Goal: Task Accomplishment & Management: Manage account settings

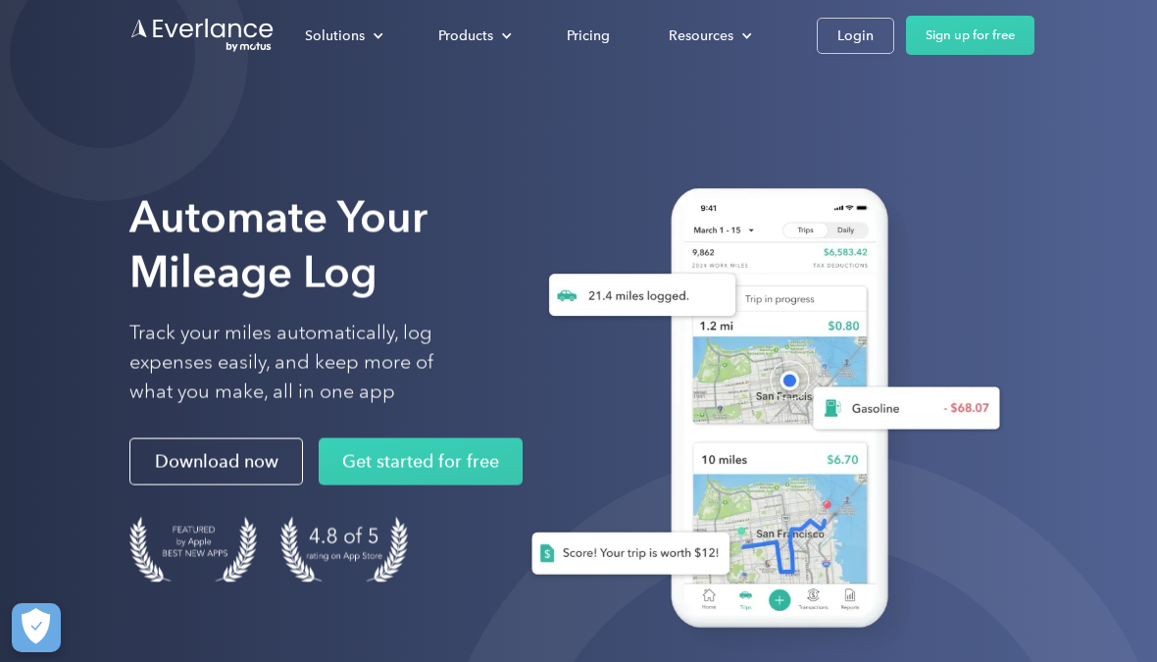
click at [837, 43] on div "Login" at bounding box center [855, 36] width 36 height 25
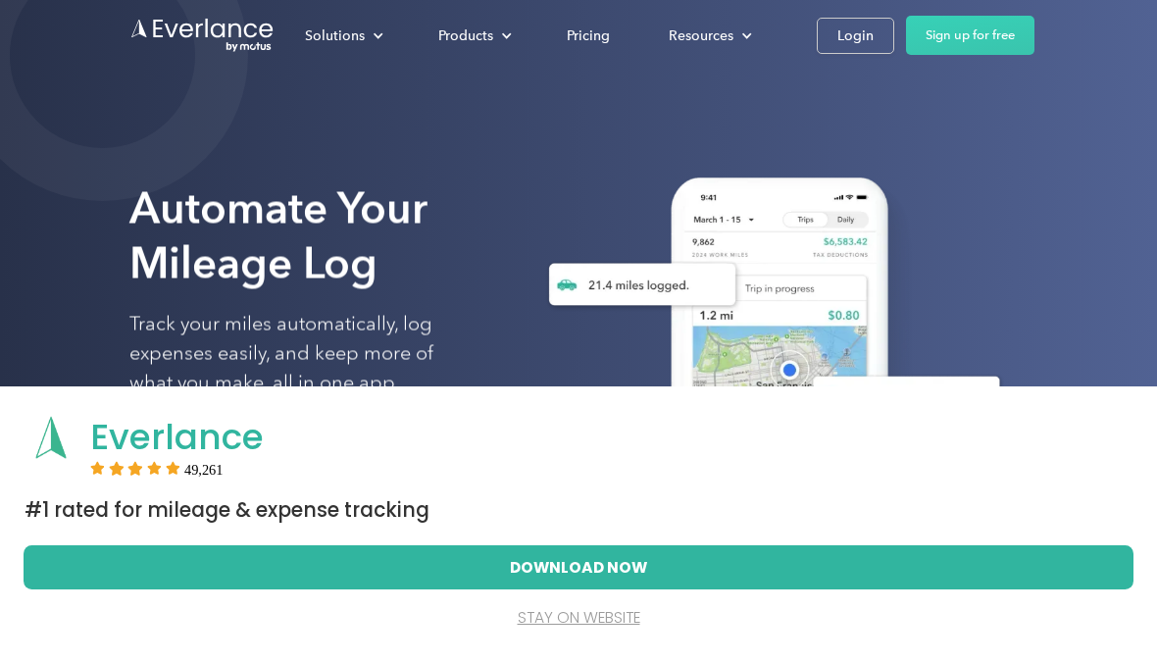
click at [854, 35] on div "Login" at bounding box center [855, 36] width 36 height 25
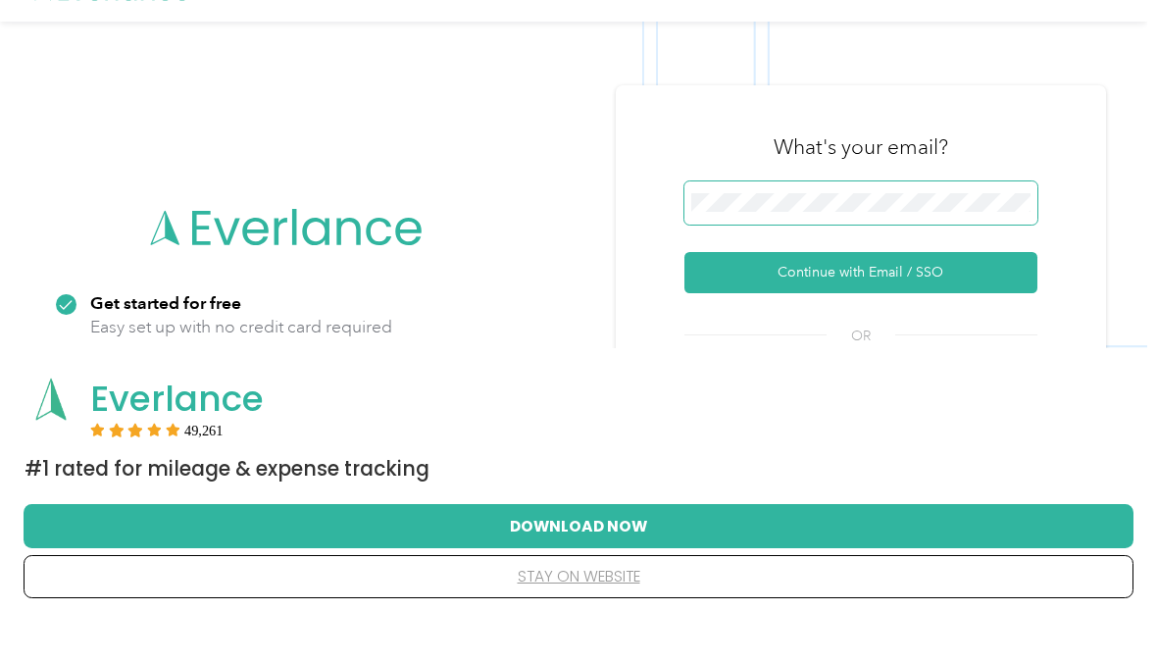
click at [868, 293] on button "Continue with Email / SSO" at bounding box center [860, 313] width 353 height 41
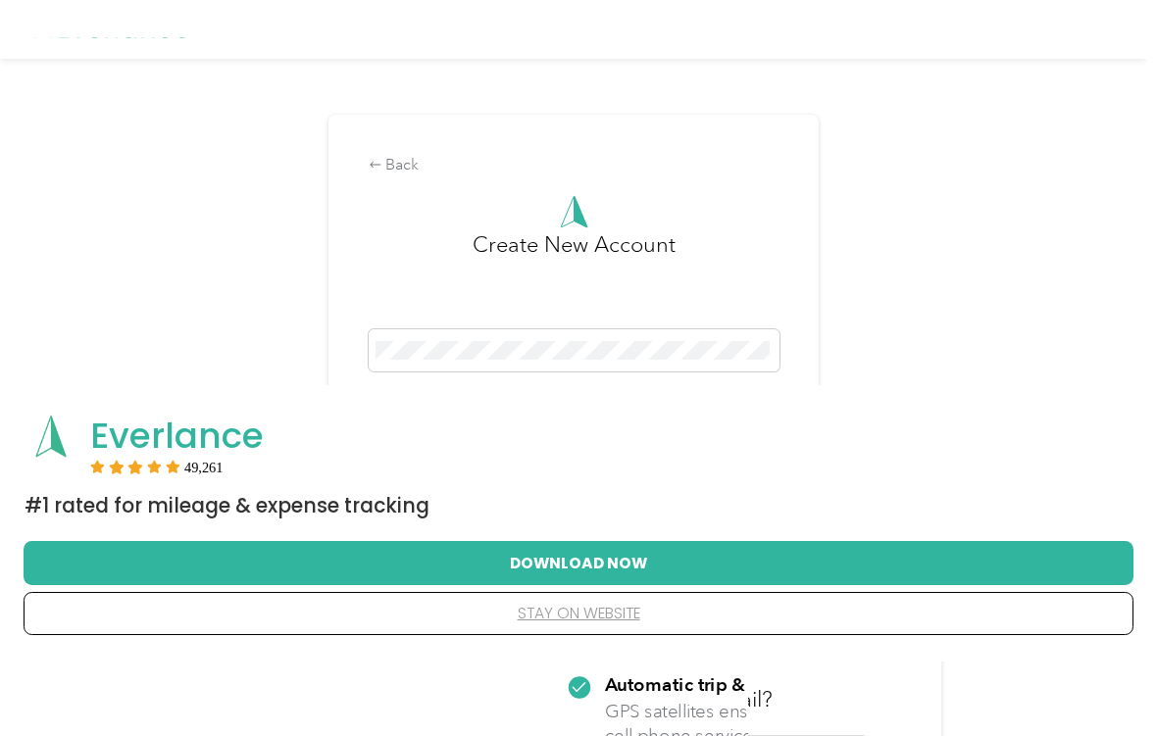
scroll to position [41, 0]
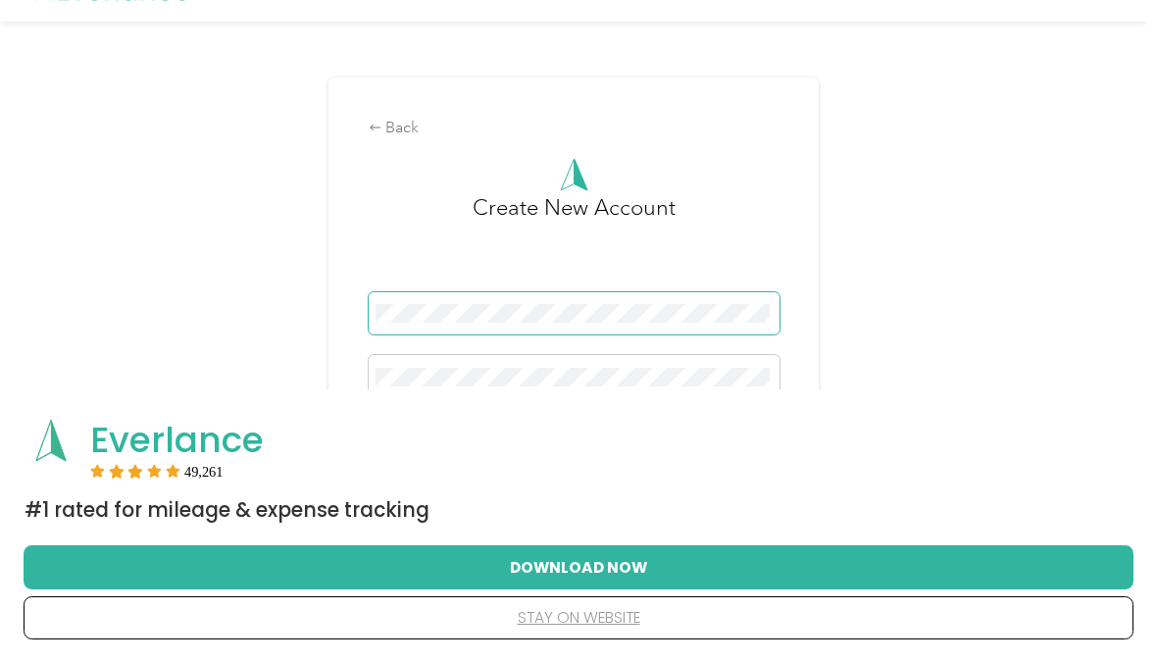
click at [579, 446] on button "Sign Up" at bounding box center [574, 436] width 411 height 34
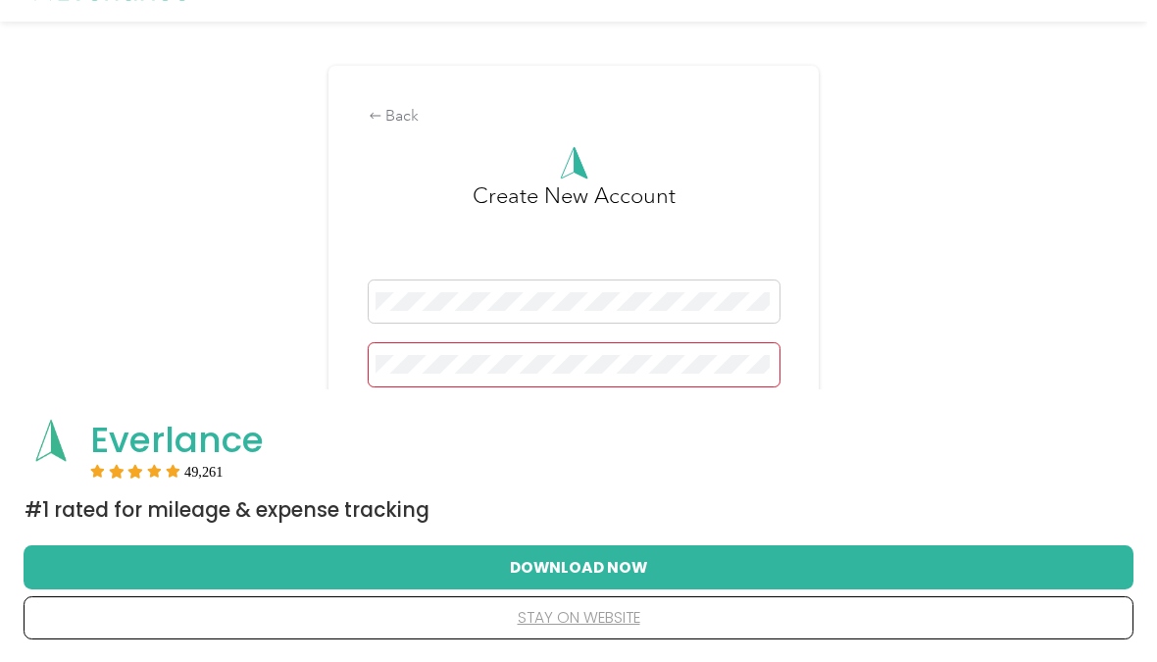
click at [531, 404] on div "Password is required" at bounding box center [574, 380] width 411 height 74
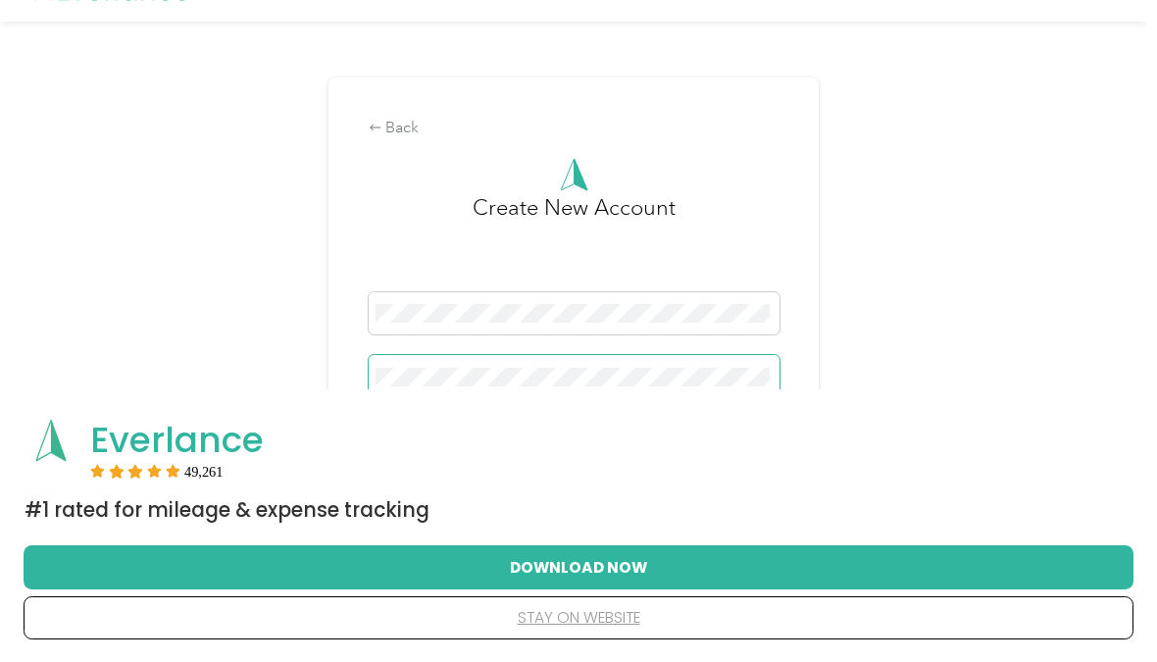
click at [579, 446] on button "Sign Up" at bounding box center [574, 436] width 411 height 34
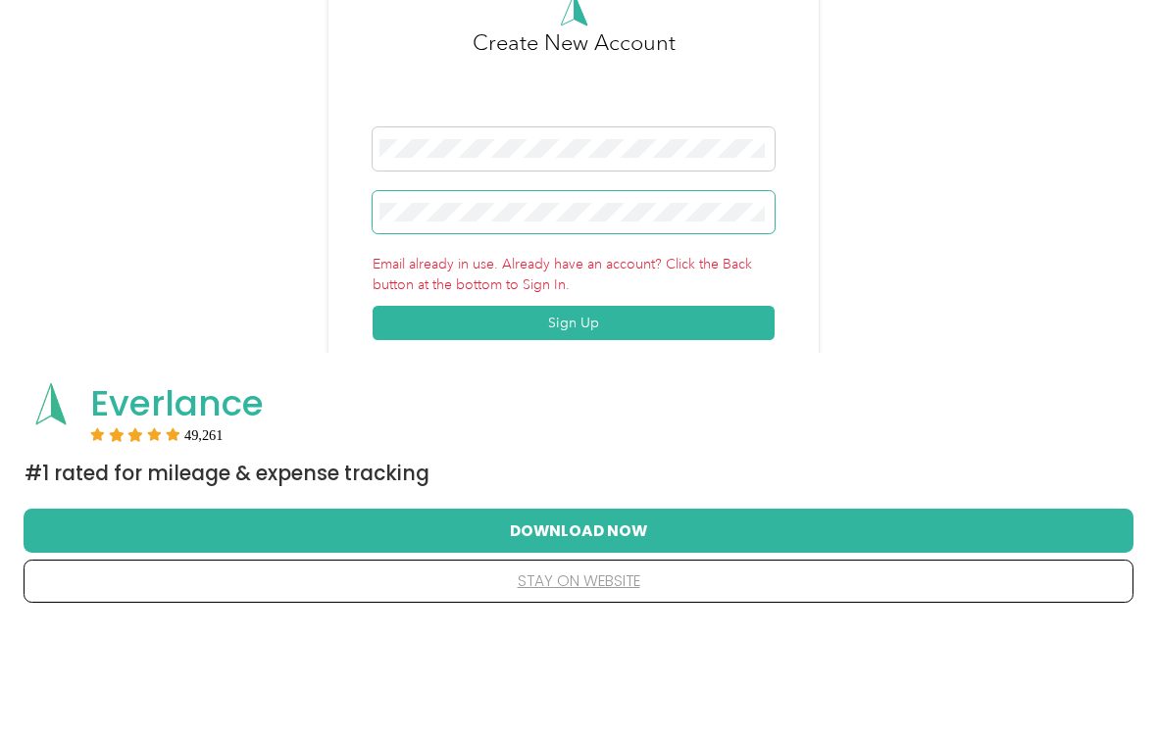
scroll to position [110, 0]
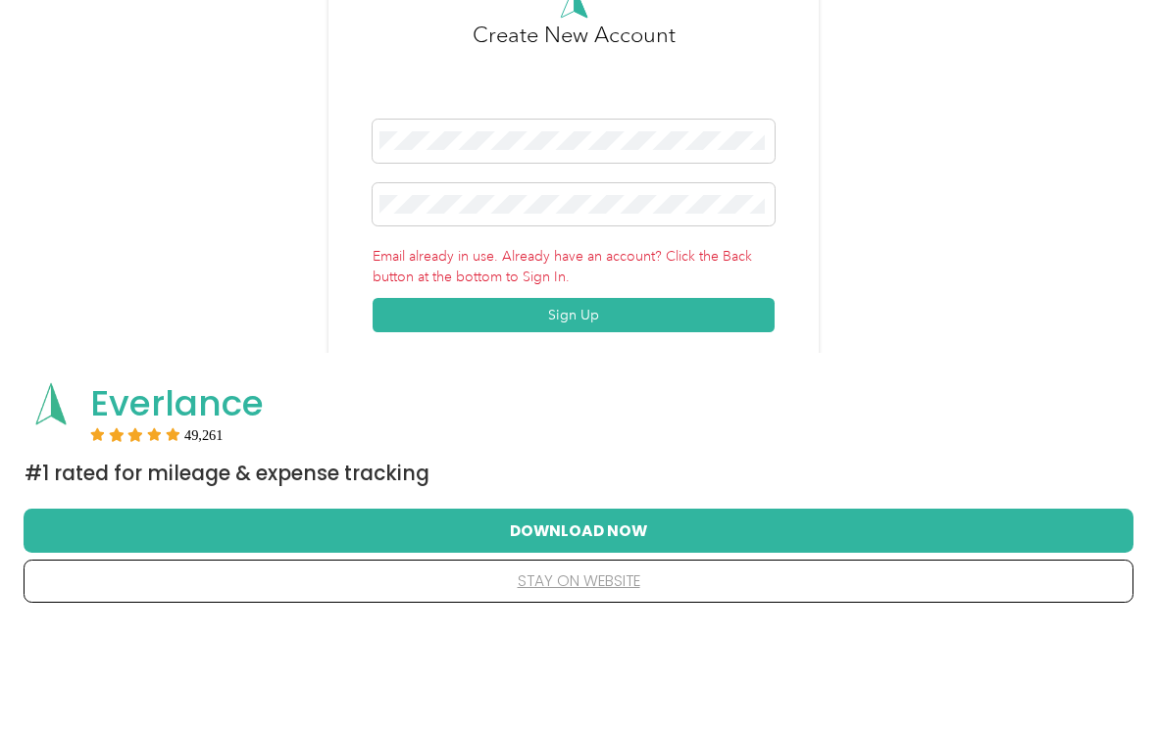
click at [604, 661] on button "stay on website" at bounding box center [578, 692] width 1047 height 41
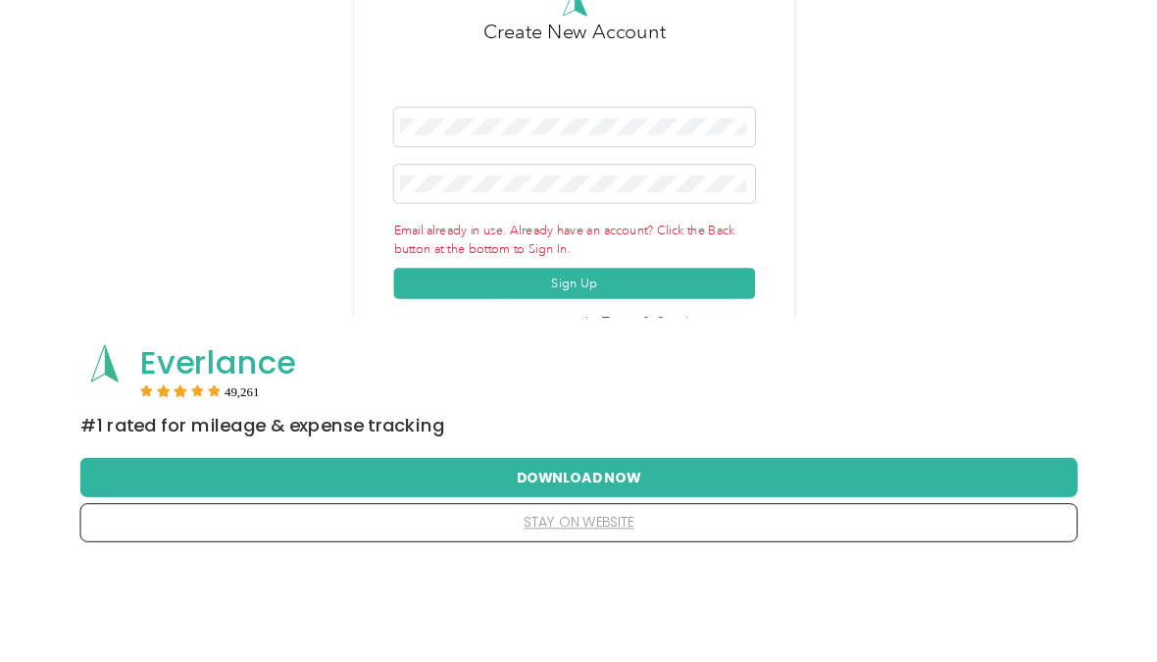
scroll to position [0, 0]
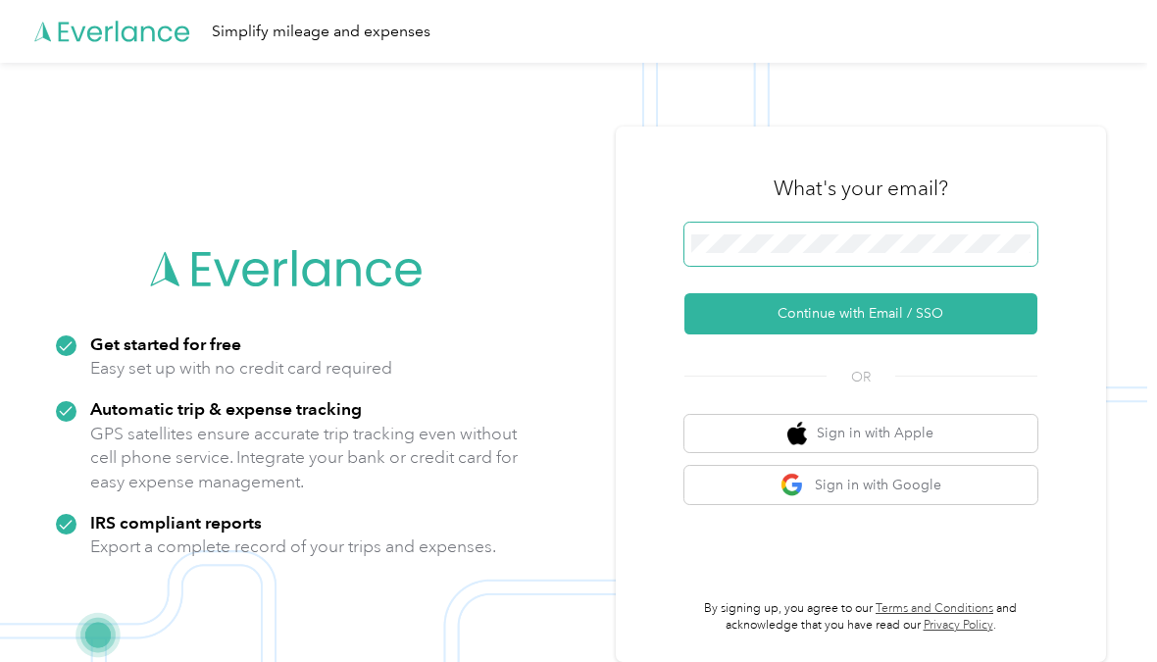
click at [868, 326] on button "Continue with Email / SSO" at bounding box center [860, 313] width 353 height 41
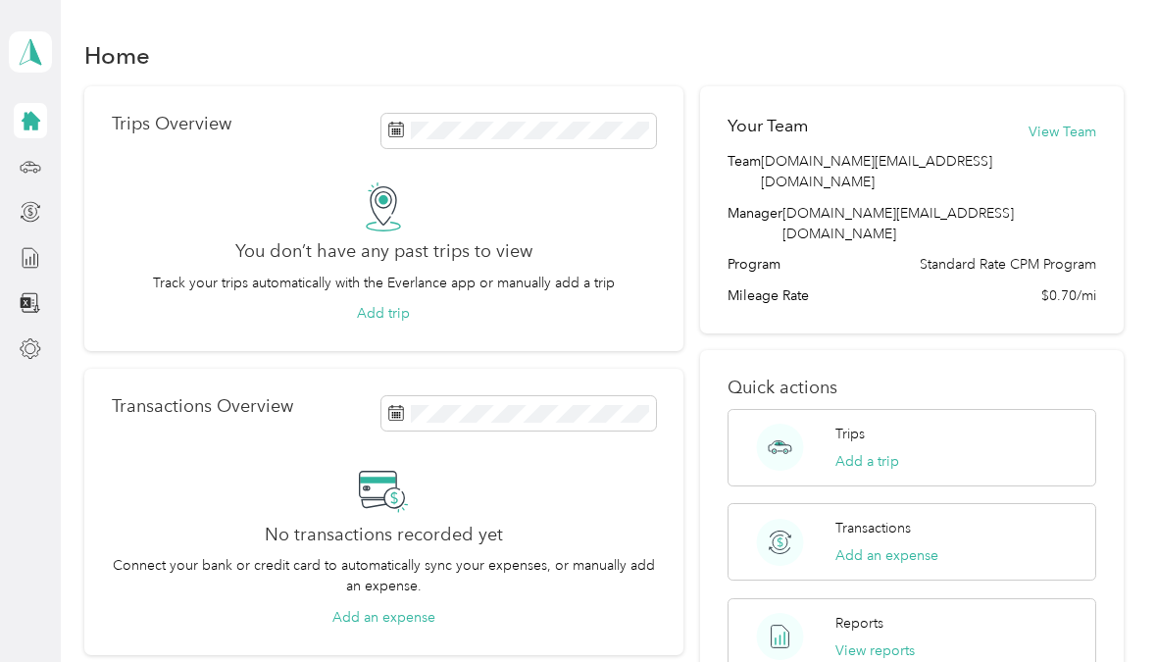
click at [249, 191] on div "You don’t have any past trips to view Track your trips automatically with the E…" at bounding box center [384, 253] width 544 height 142
